Goal: Task Accomplishment & Management: Manage account settings

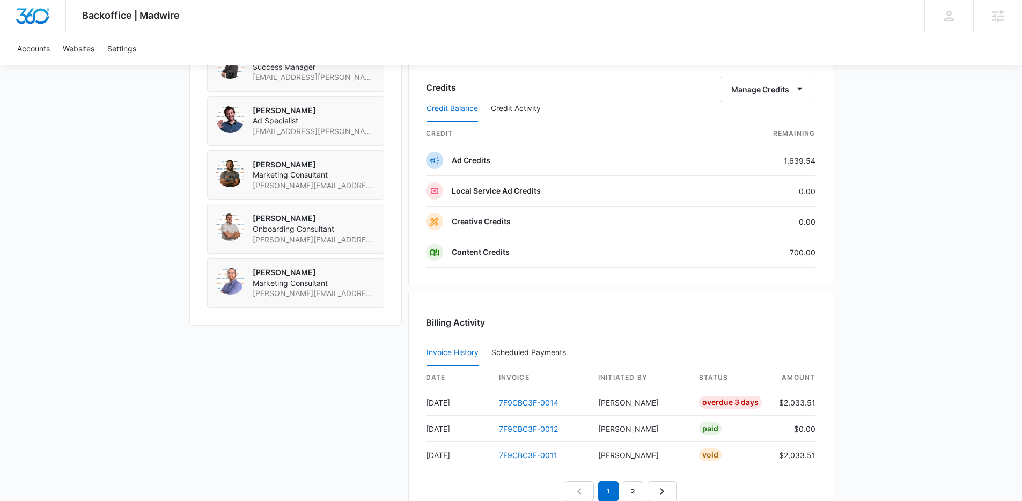
scroll to position [987, 0]
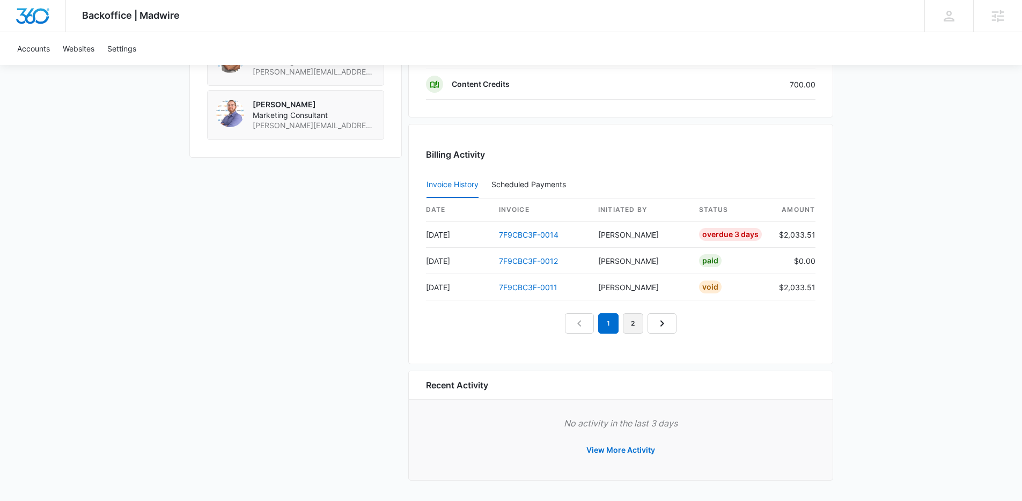
click at [635, 323] on link "2" at bounding box center [633, 323] width 20 height 20
click at [600, 328] on link "1" at bounding box center [596, 323] width 20 height 20
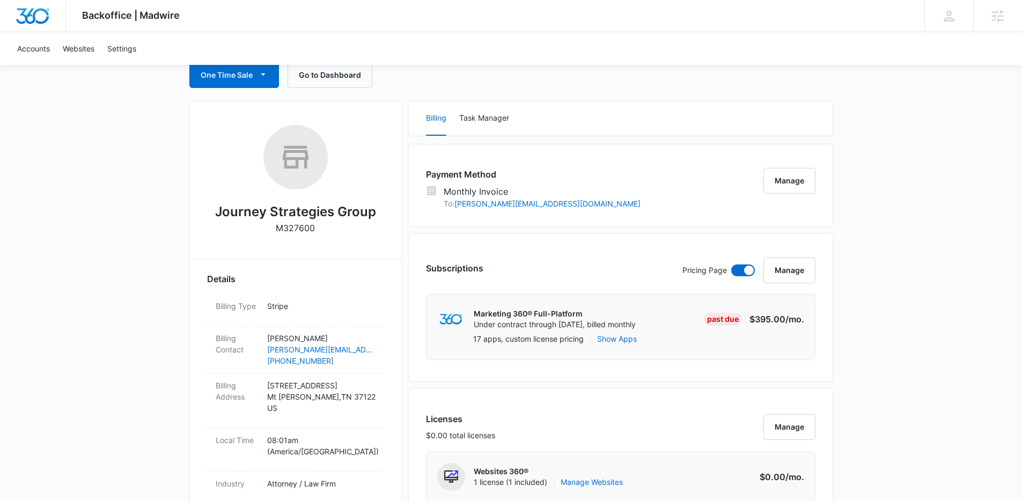
scroll to position [0, 0]
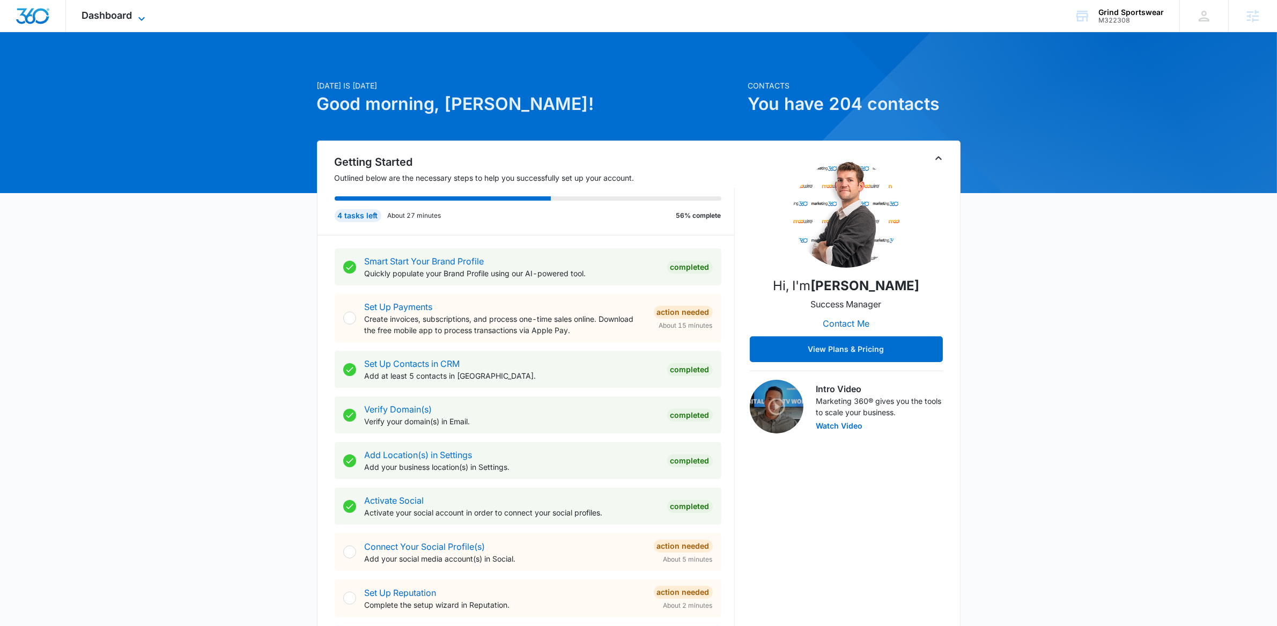
click at [146, 15] on icon at bounding box center [141, 18] width 13 height 13
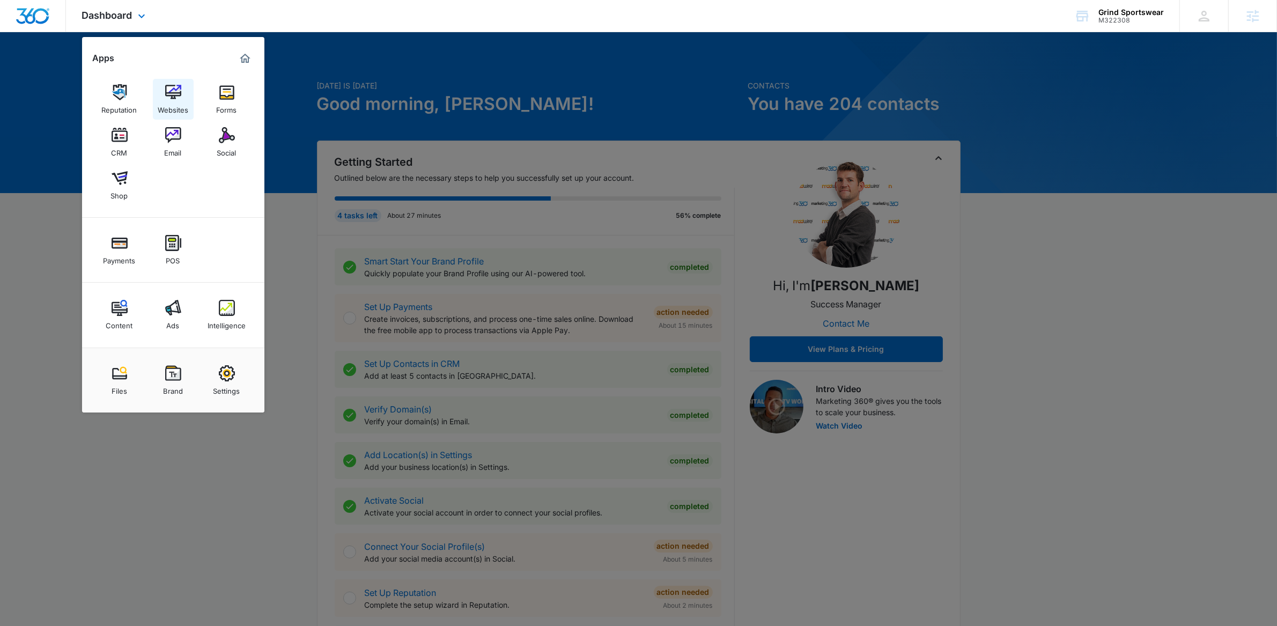
click at [185, 86] on link "Websites" at bounding box center [173, 99] width 41 height 41
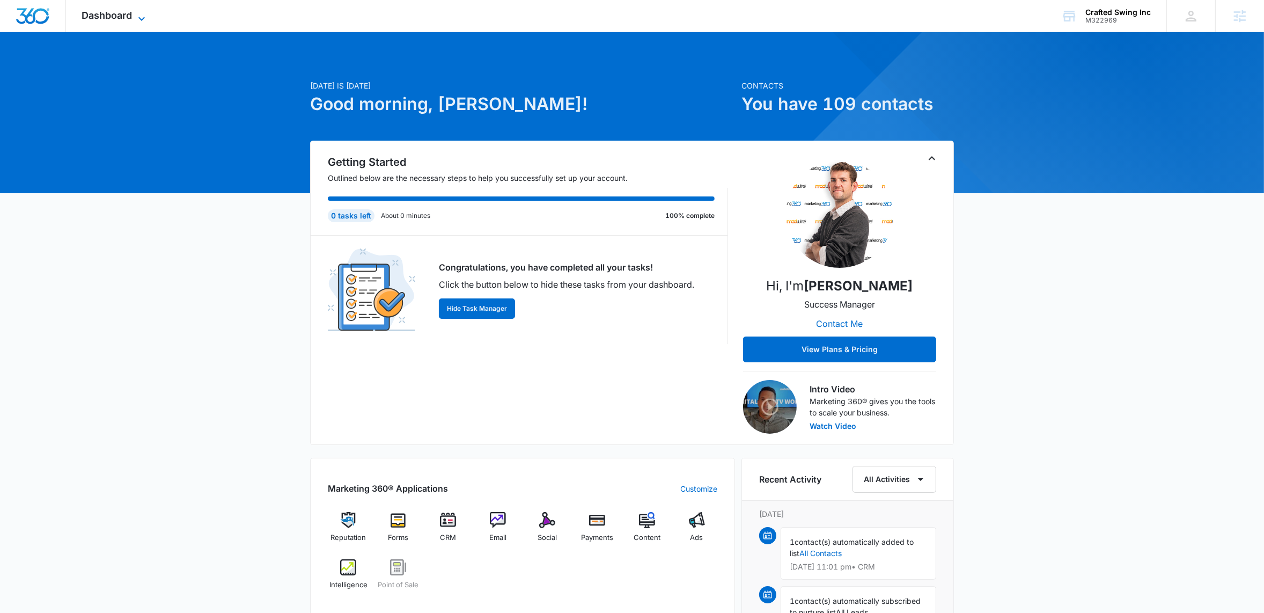
click at [138, 16] on icon at bounding box center [141, 18] width 13 height 13
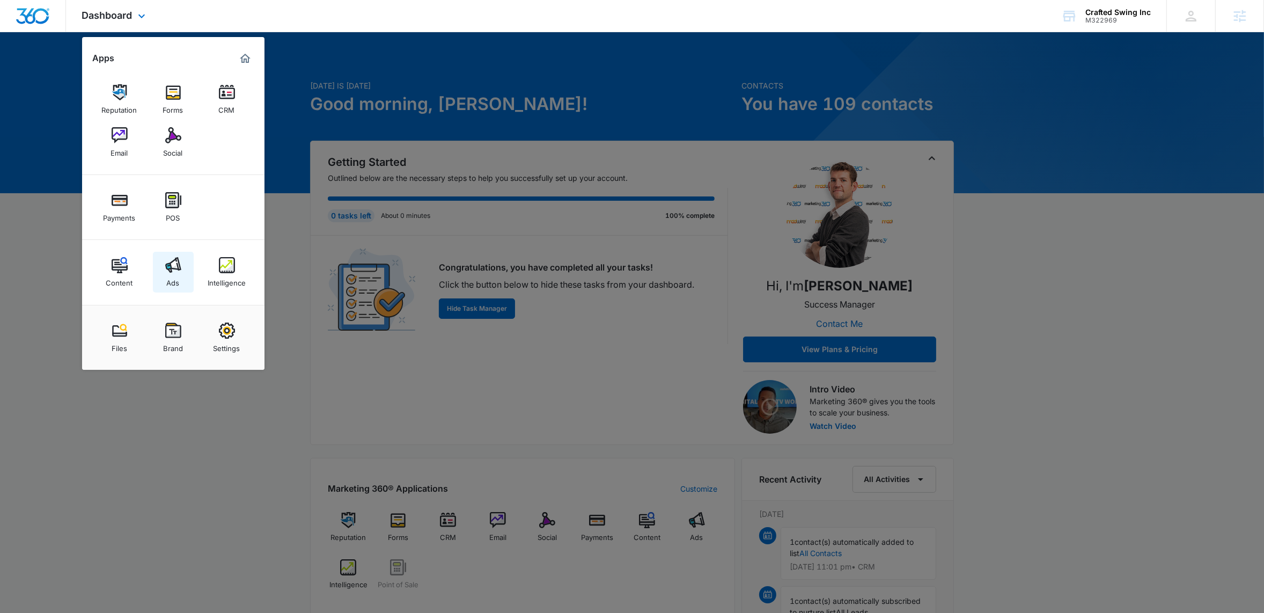
click at [173, 271] on img at bounding box center [173, 265] width 16 height 16
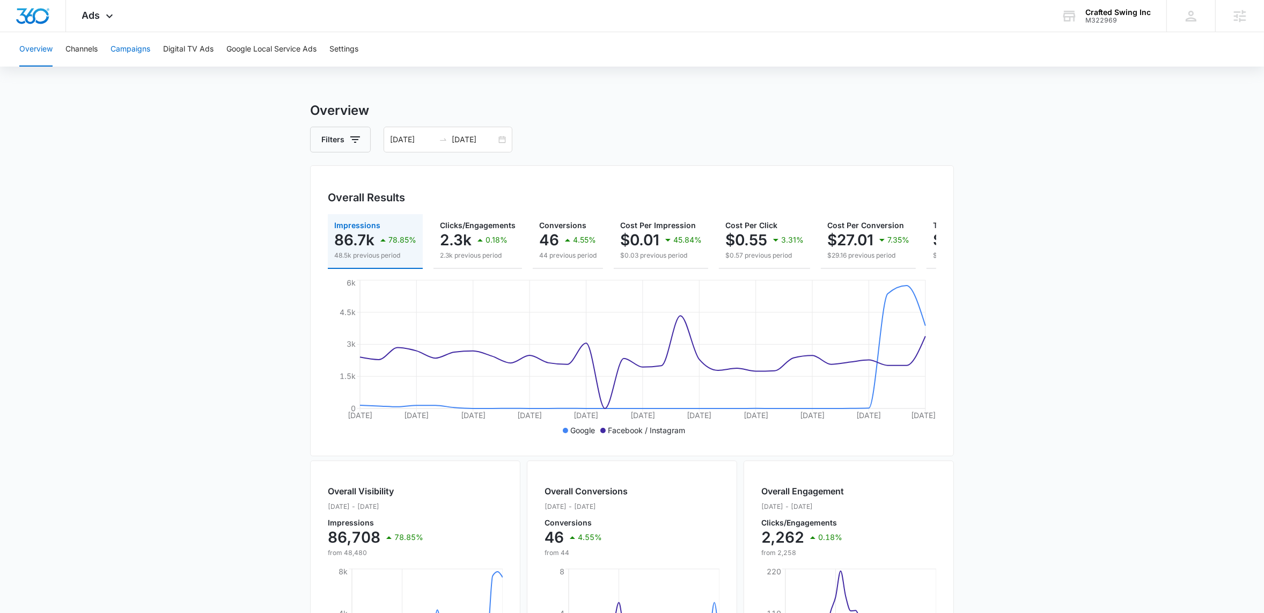
click at [138, 58] on button "Campaigns" at bounding box center [131, 49] width 40 height 34
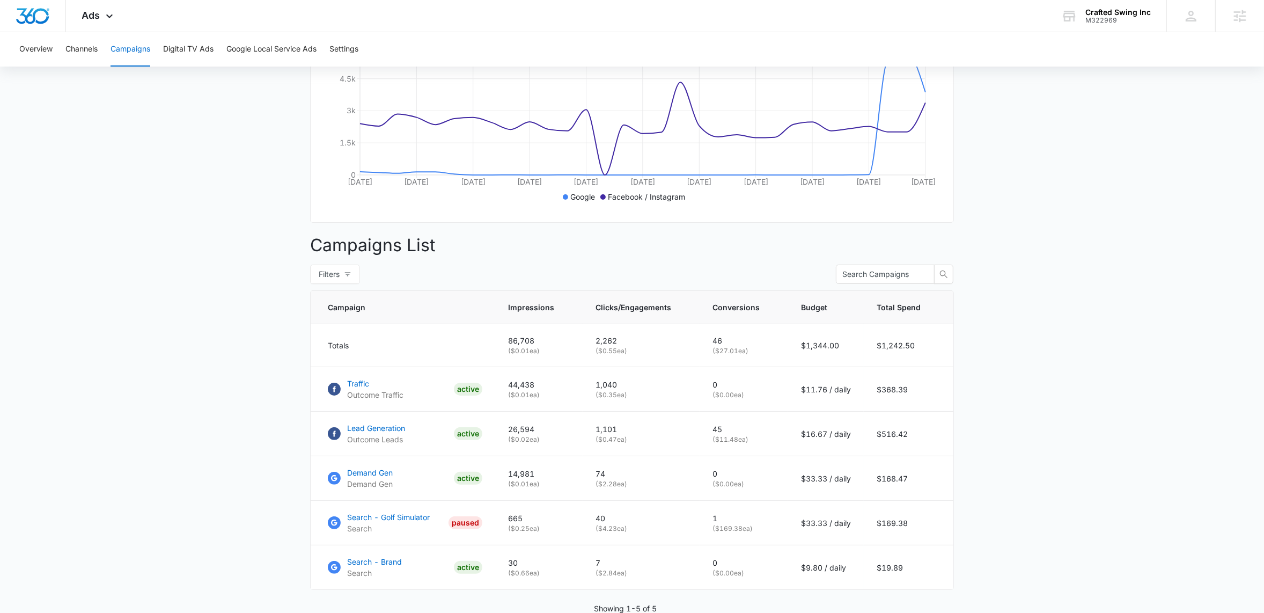
scroll to position [297, 0]
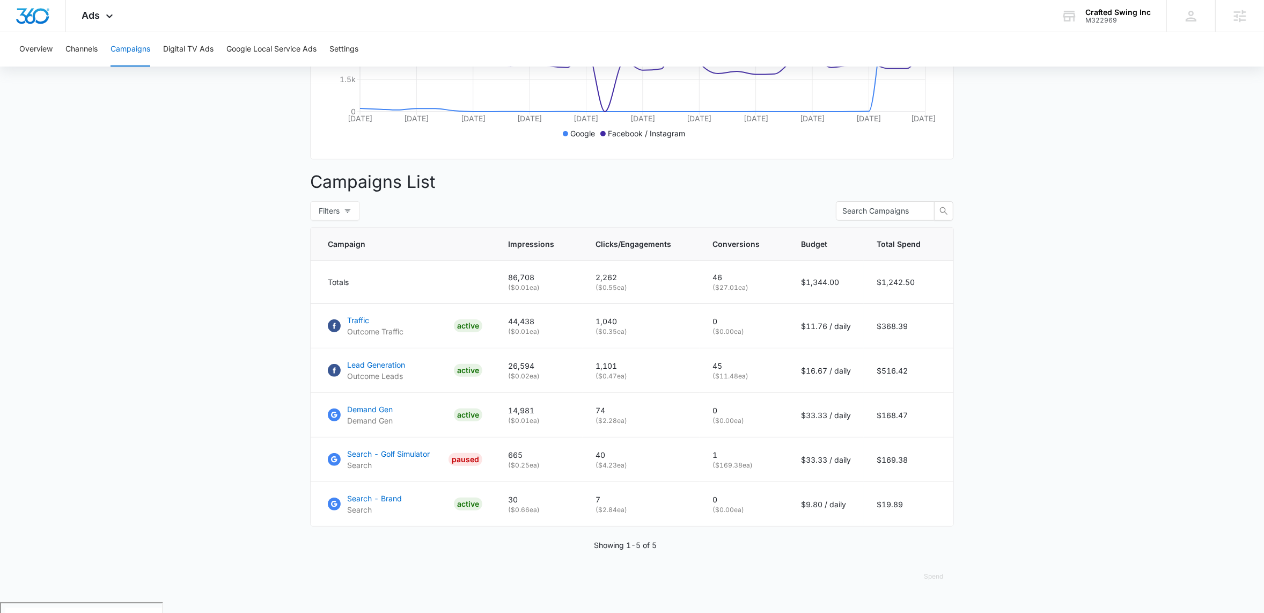
click at [251, 411] on main "Campaigns Filters 07/11/2025 08/10/2025 Overall Results Impressions 86.7k 78.85…" at bounding box center [632, 203] width 1264 height 798
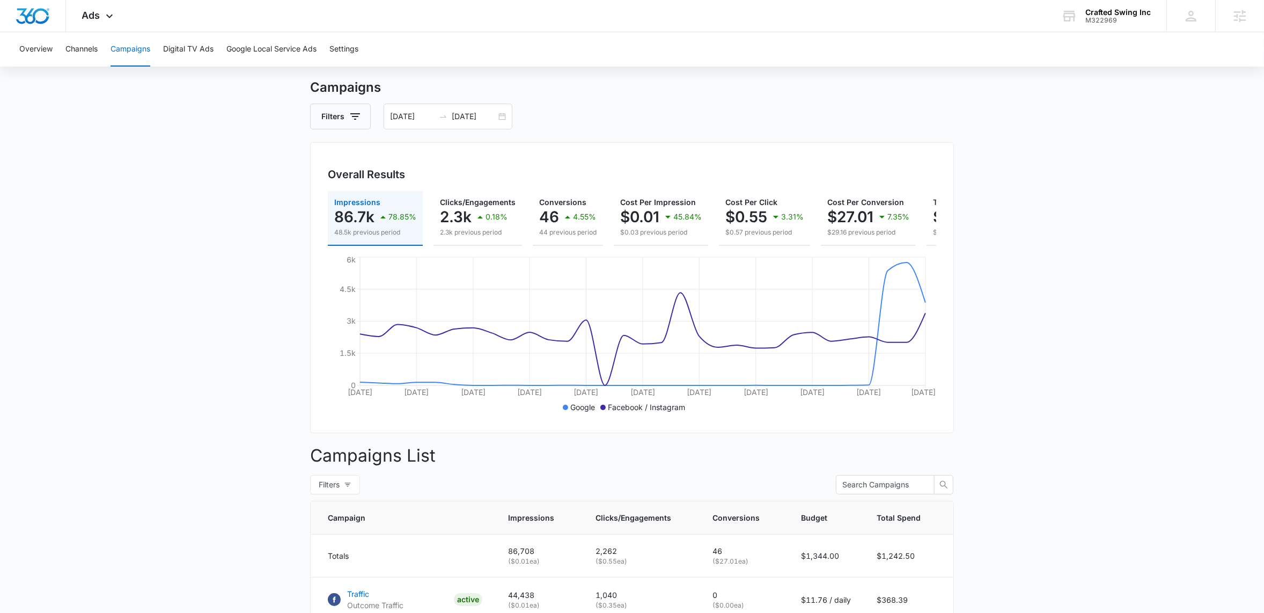
scroll to position [0, 0]
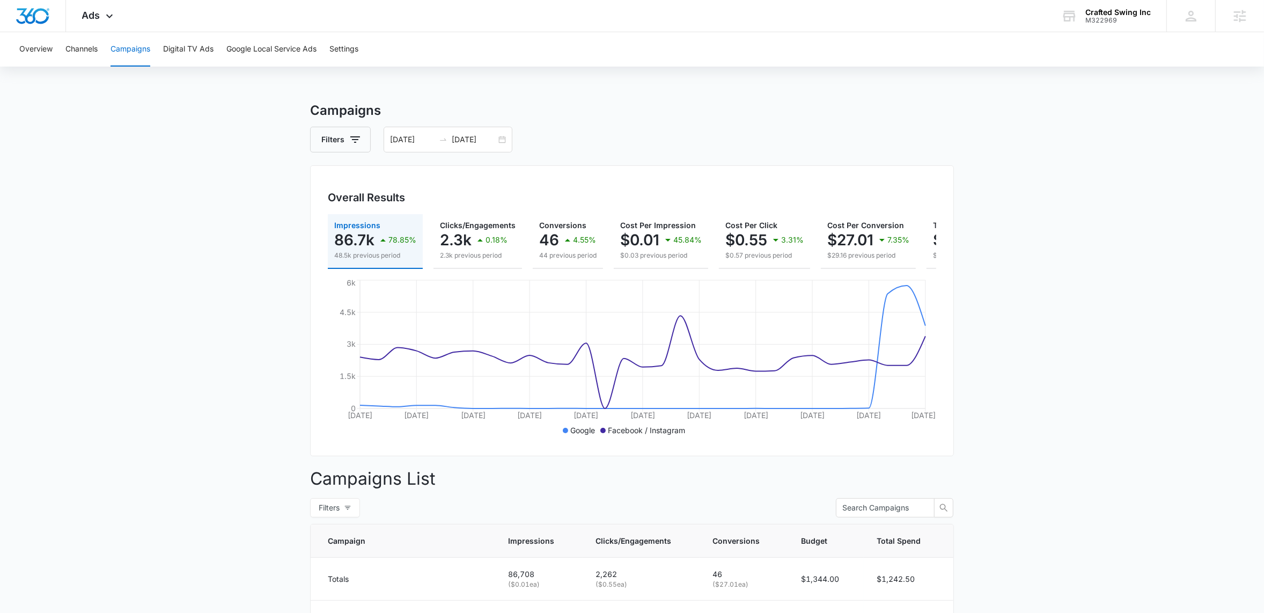
click at [183, 232] on main "Campaigns Filters 07/11/2025 08/10/2025 Overall Results Impressions 86.7k 78.85…" at bounding box center [632, 500] width 1264 height 798
click at [1119, 13] on div "Crafted Swing Inc" at bounding box center [1117, 12] width 65 height 9
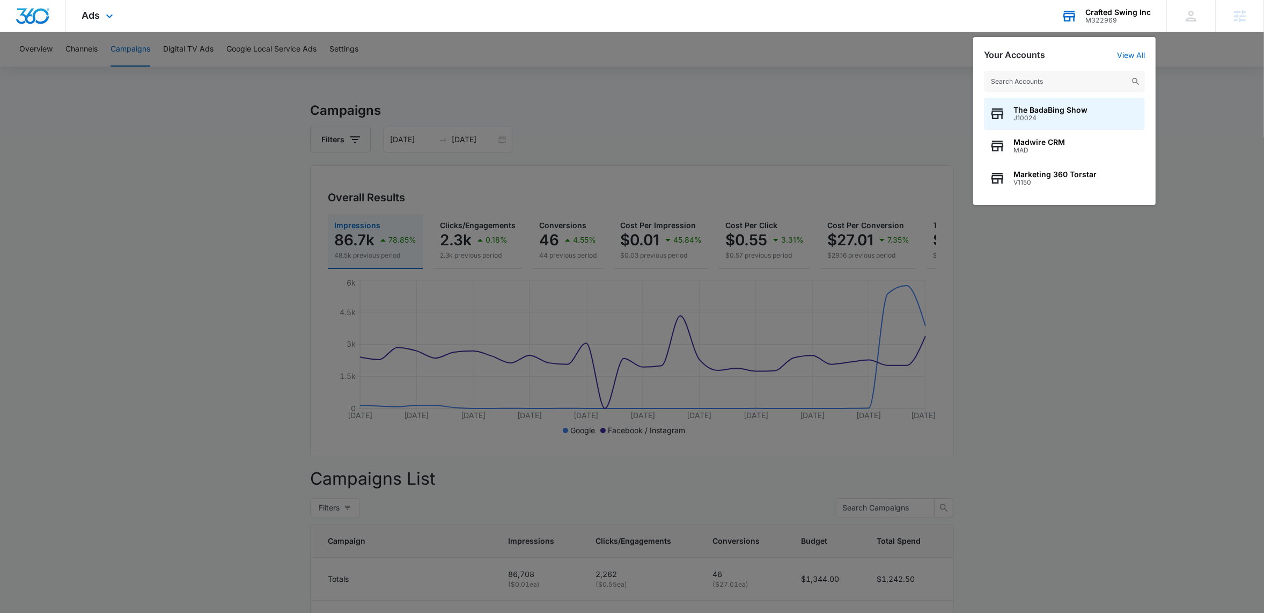
click at [1026, 82] on input "text" at bounding box center [1064, 81] width 161 height 21
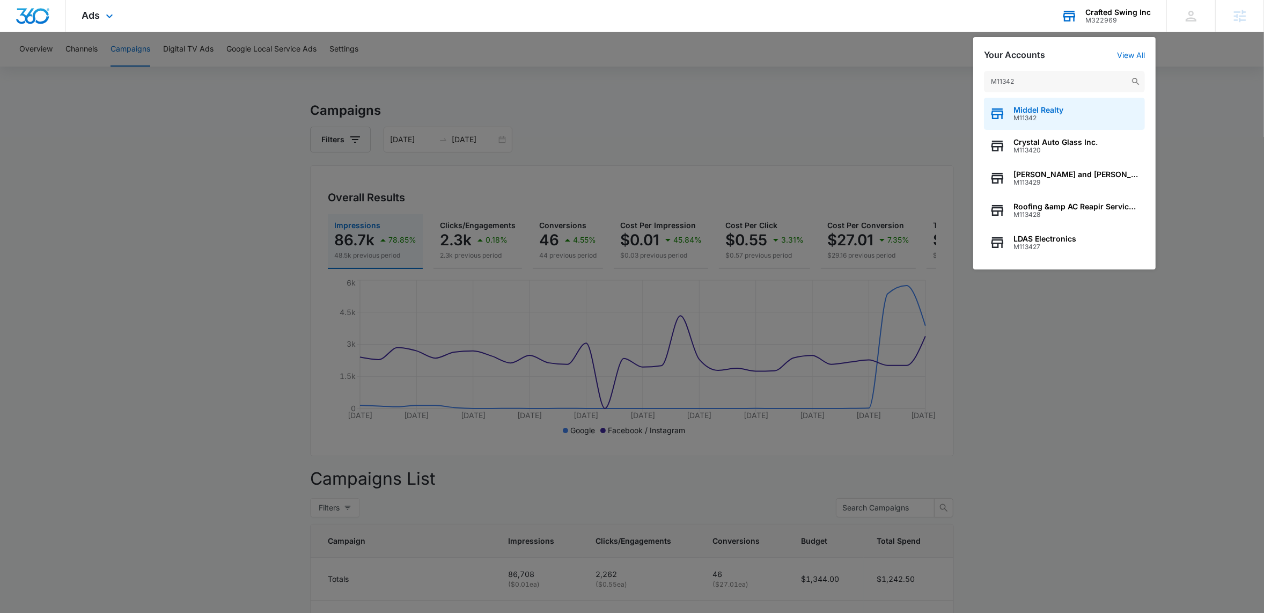
type input "M11342"
click at [1030, 109] on span "Middel Realty" at bounding box center [1038, 110] width 50 height 9
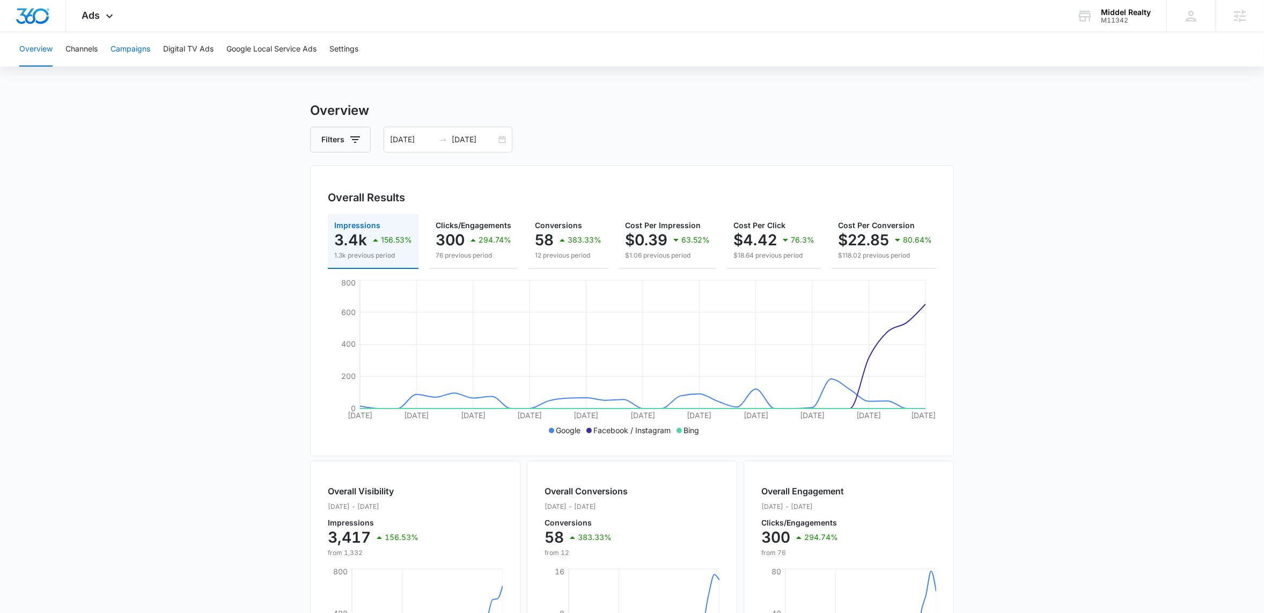
click at [126, 56] on button "Campaigns" at bounding box center [131, 49] width 40 height 34
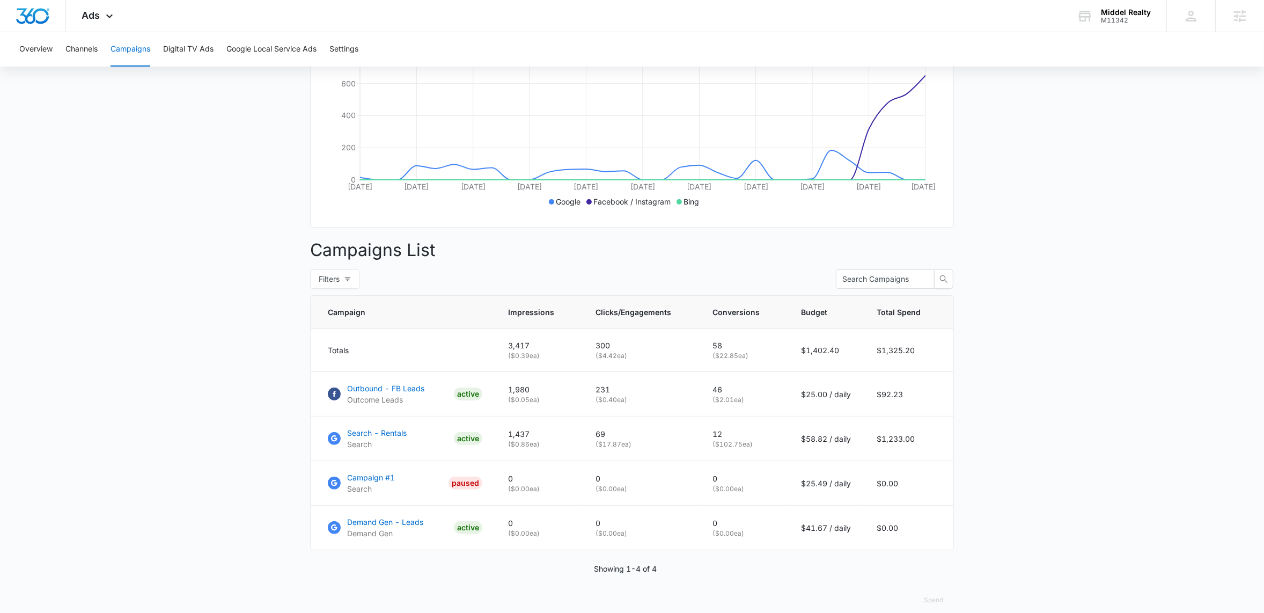
scroll to position [252, 0]
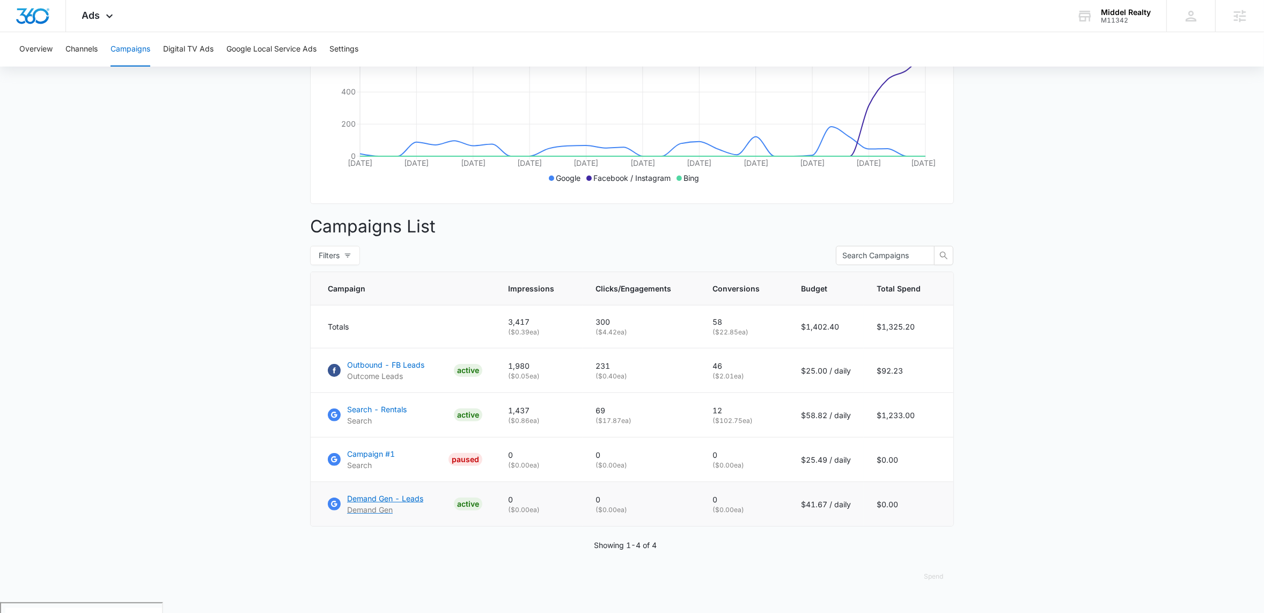
click at [366, 504] on p "Demand Gen - Leads" at bounding box center [385, 497] width 76 height 11
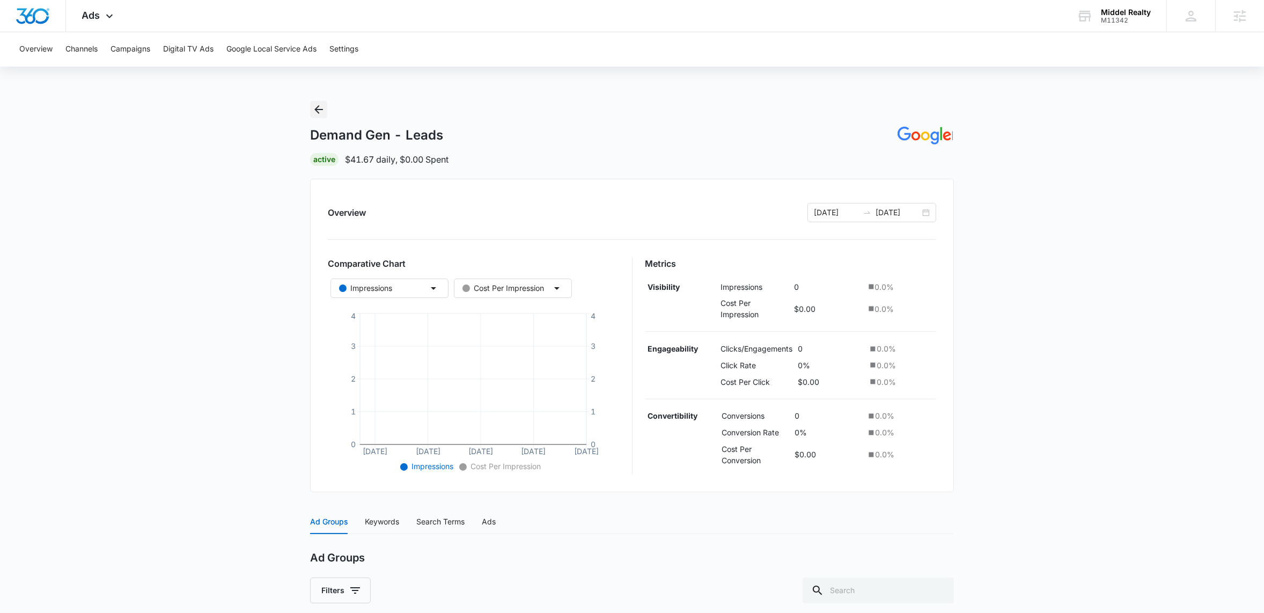
click at [325, 111] on icon "Back" at bounding box center [318, 109] width 13 height 13
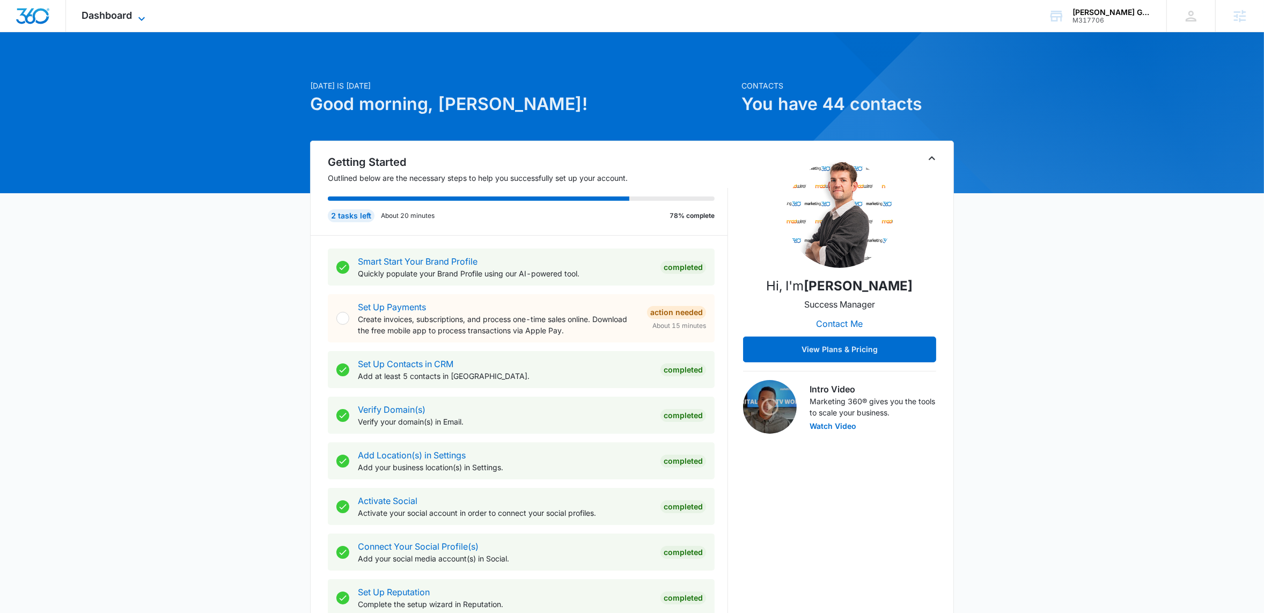
click at [147, 15] on icon at bounding box center [141, 18] width 13 height 13
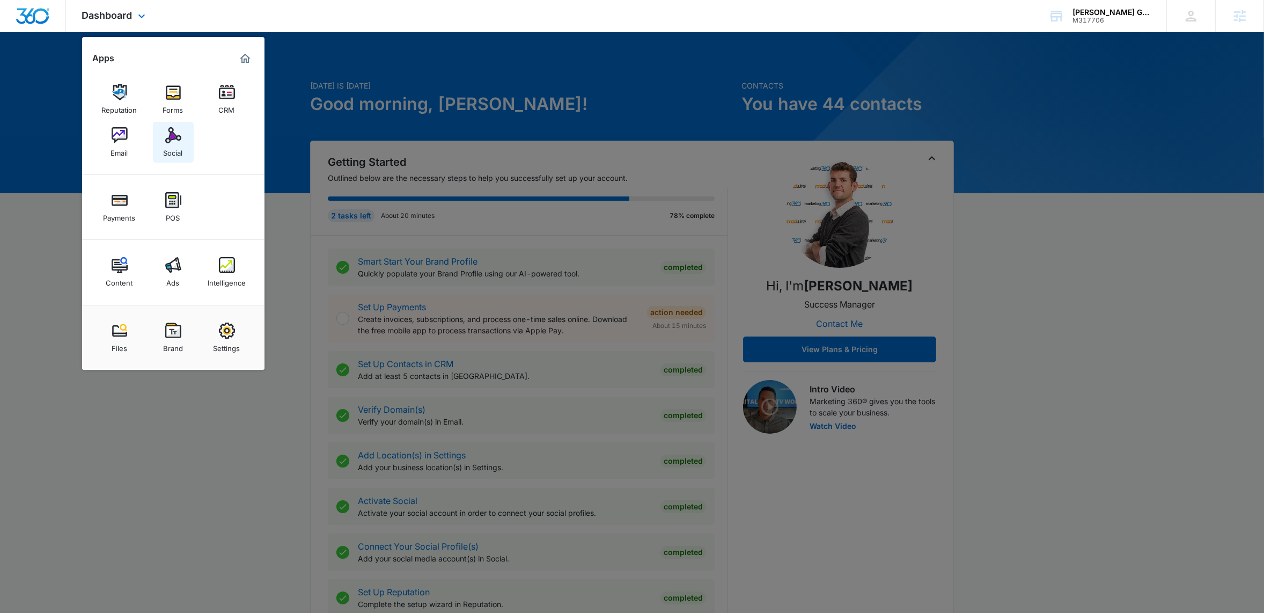
click at [180, 149] on div "Social" at bounding box center [173, 150] width 19 height 14
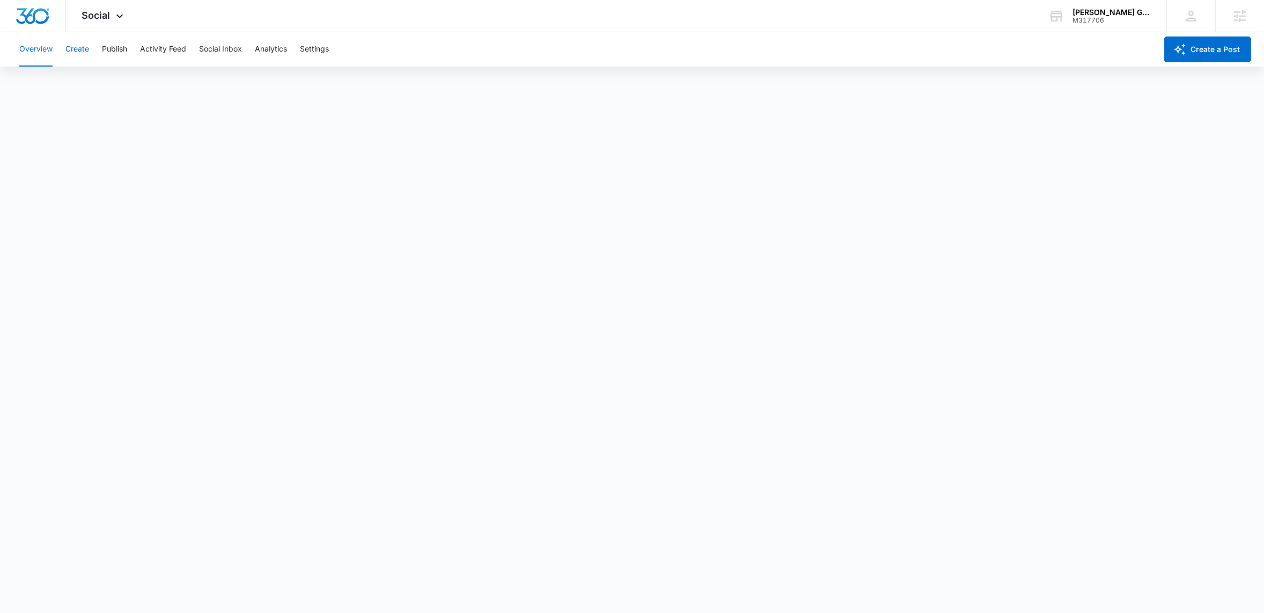
click at [73, 55] on button "Create" at bounding box center [77, 49] width 24 height 34
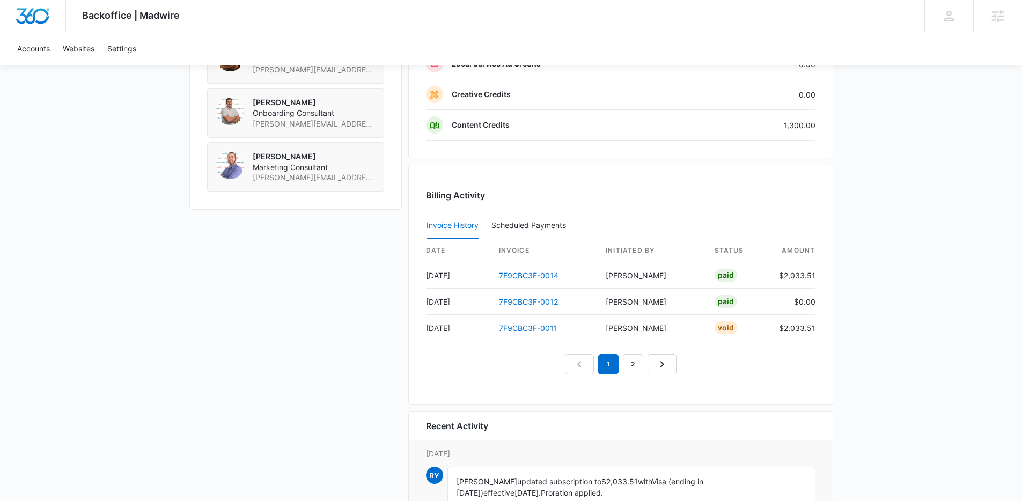
scroll to position [936, 0]
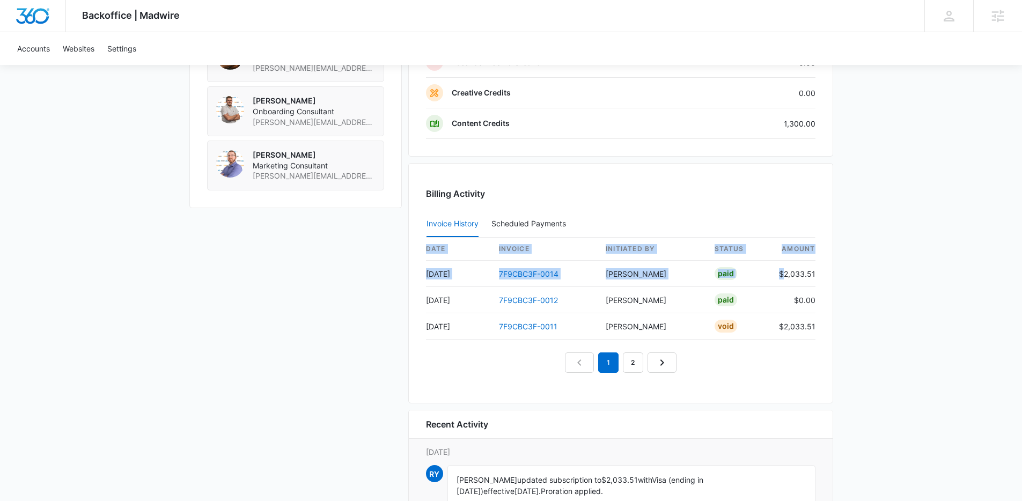
drag, startPoint x: 785, startPoint y: 273, endPoint x: 843, endPoint y: 274, distance: 57.9
drag, startPoint x: 785, startPoint y: 275, endPoint x: 821, endPoint y: 274, distance: 36.5
click at [815, 272] on div "Billing Activity Invoice History Scheduled Payments 0 date invoice Initiated By…" at bounding box center [620, 283] width 425 height 240
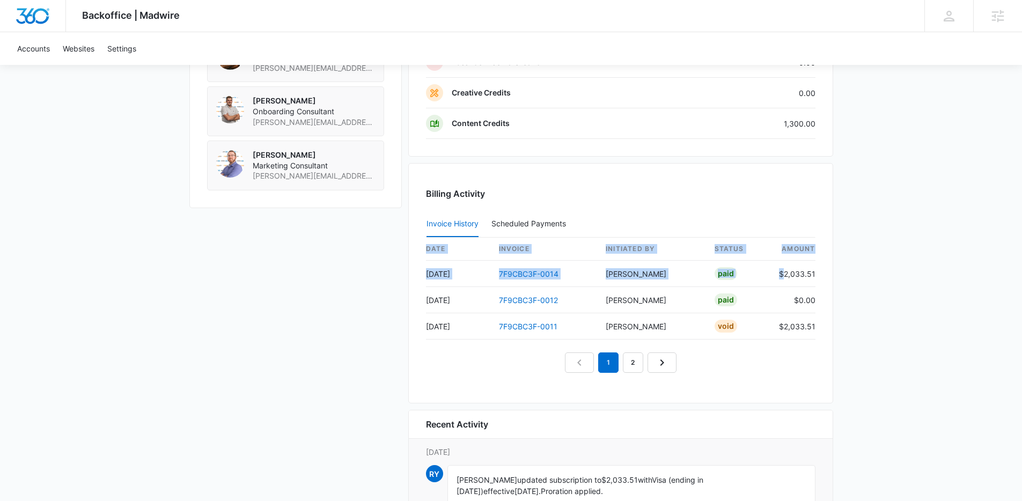
click at [830, 286] on div "Billing Activity Invoice History Scheduled Payments 0 date invoice Initiated By…" at bounding box center [620, 283] width 425 height 240
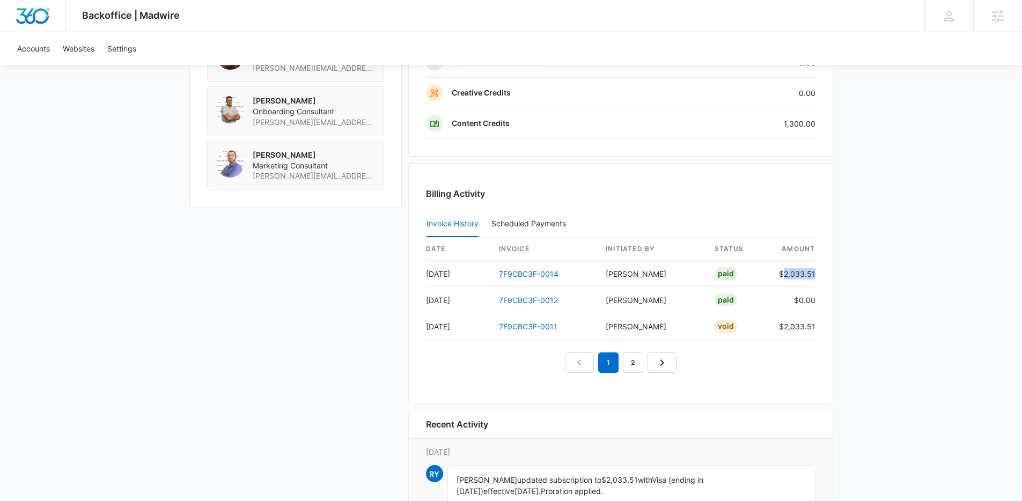
drag, startPoint x: 786, startPoint y: 274, endPoint x: 815, endPoint y: 275, distance: 29.0
click at [815, 275] on div "Billing Activity Invoice History Scheduled Payments 0 date invoice Initiated By…" at bounding box center [620, 283] width 425 height 240
copy td "2,033.51"
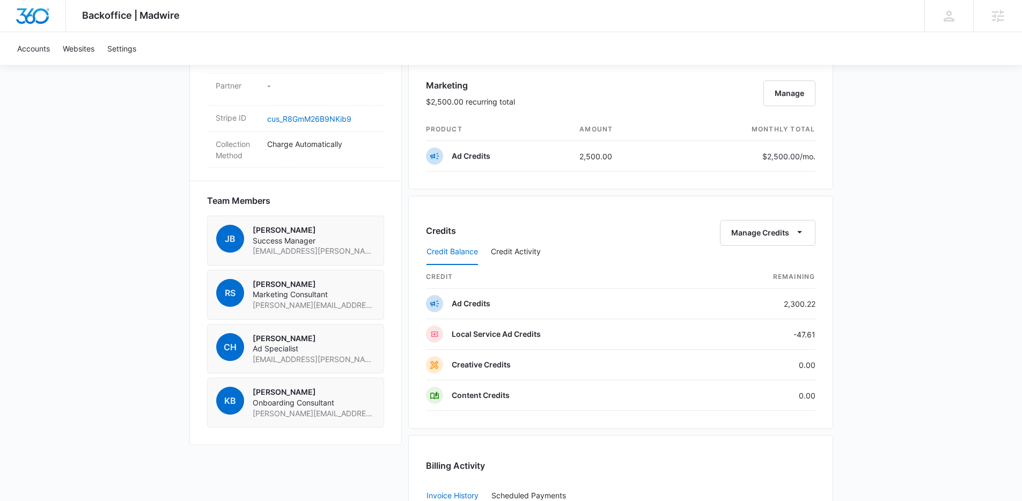
scroll to position [637, 0]
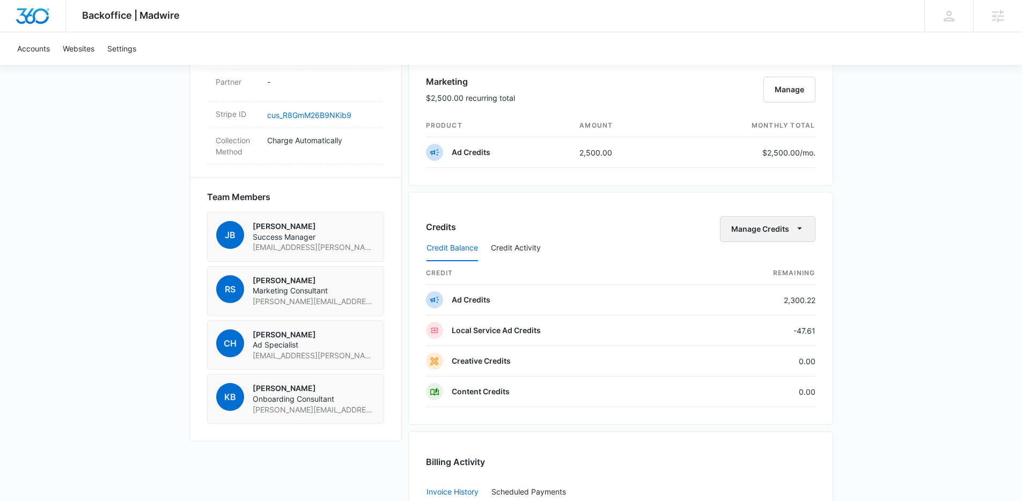
click at [801, 232] on icon "button" at bounding box center [799, 228] width 11 height 11
click at [779, 263] on div "Transfer Credits" at bounding box center [761, 264] width 56 height 8
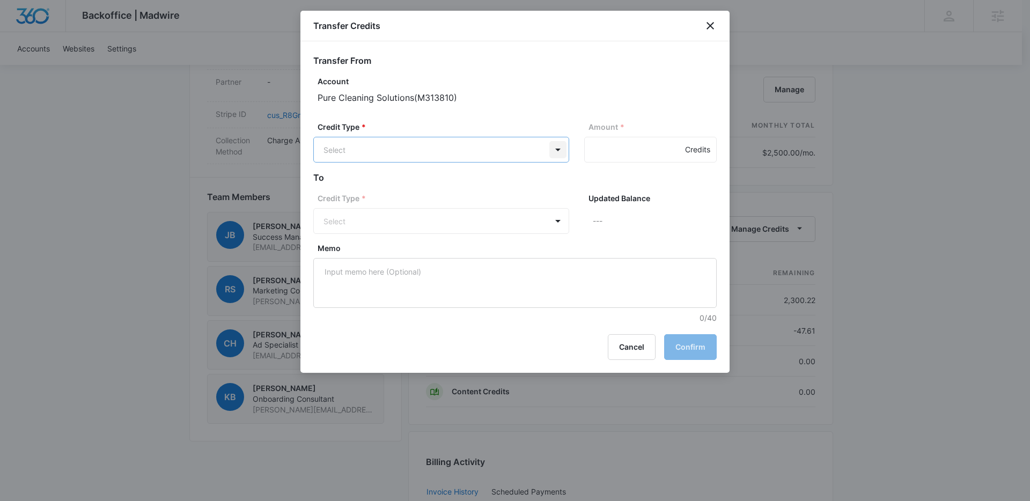
click at [554, 154] on body "Backoffice | Madwire Apps Settings Jack Bingham jack.bingham@madwire.com My Pro…" at bounding box center [515, 128] width 1030 height 1531
click at [479, 188] on div "Ad Credits (2300.22 Credits)" at bounding box center [440, 190] width 228 height 17
click at [596, 153] on input "Amount *" at bounding box center [650, 150] width 133 height 26
type input "500"
click at [555, 222] on body "Backoffice | Madwire Apps Settings Jack Bingham jack.bingham@madwire.com My Pro…" at bounding box center [515, 128] width 1030 height 1531
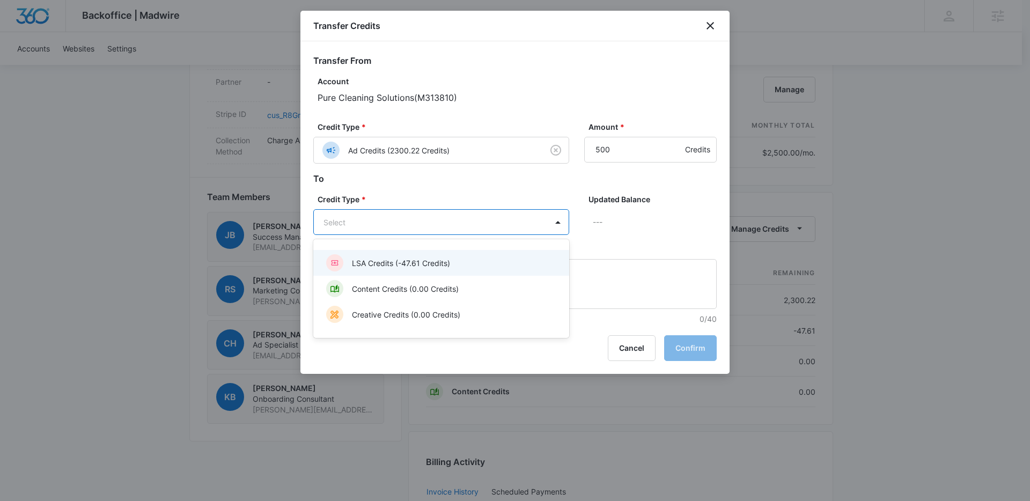
click at [436, 260] on p "LSA Credits (-47.61 Credits)" at bounding box center [401, 263] width 98 height 11
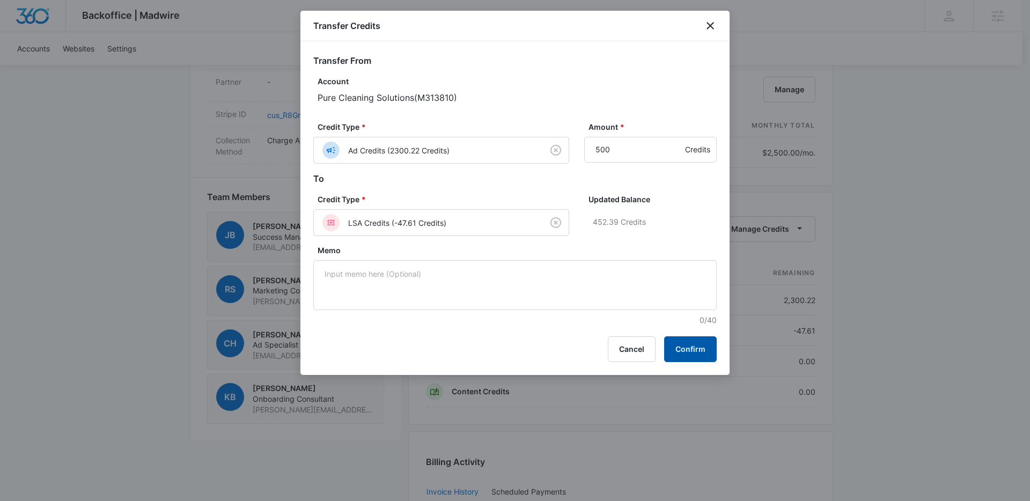
click at [694, 352] on button "Confirm" at bounding box center [690, 349] width 53 height 26
